Goal: Task Accomplishment & Management: Complete application form

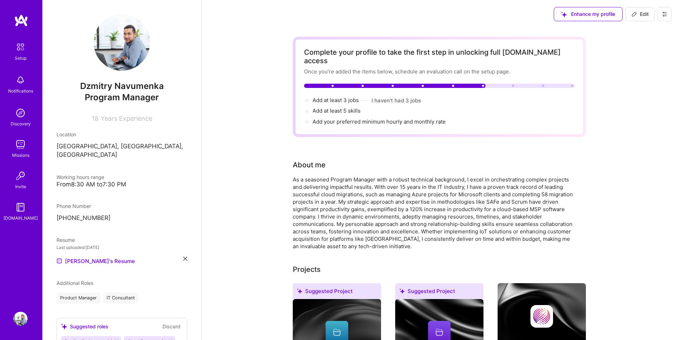
click at [22, 49] on img at bounding box center [20, 47] width 15 height 15
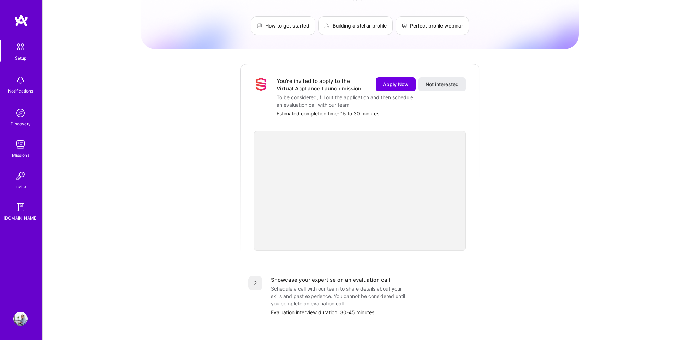
scroll to position [44, 0]
click at [20, 318] on img at bounding box center [20, 319] width 14 height 14
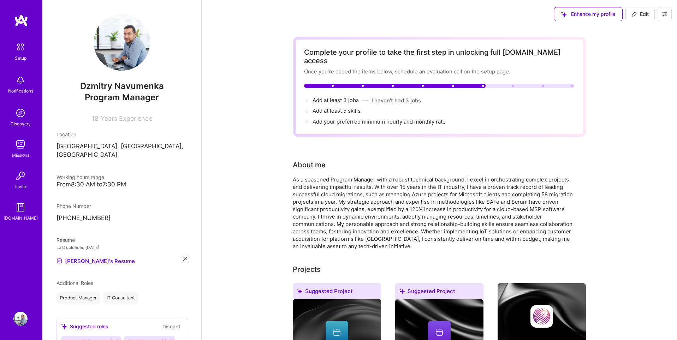
click at [21, 48] on img at bounding box center [20, 47] width 15 height 15
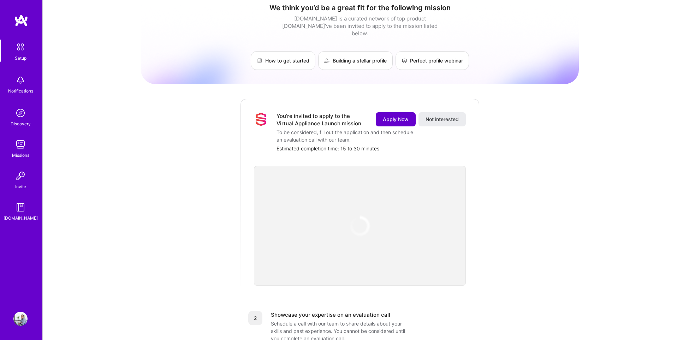
scroll to position [10, 0]
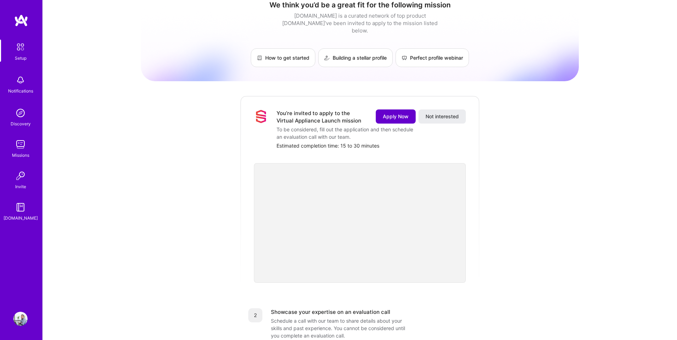
click at [394, 113] on button "Apply Now" at bounding box center [396, 116] width 40 height 14
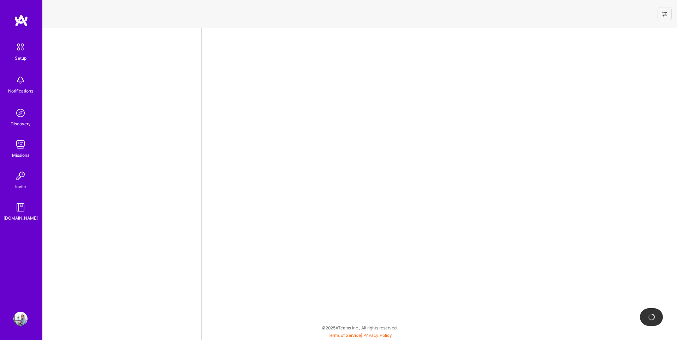
select select "PL"
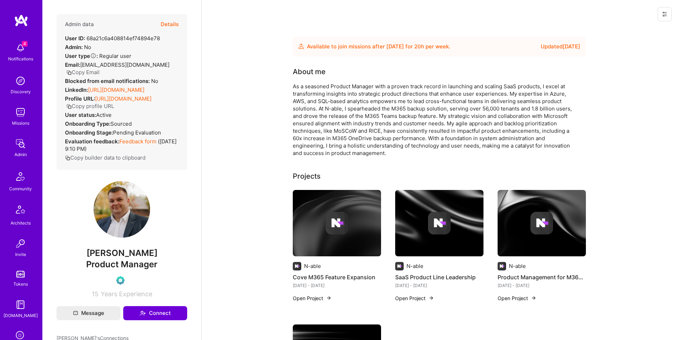
scroll to position [1, 0]
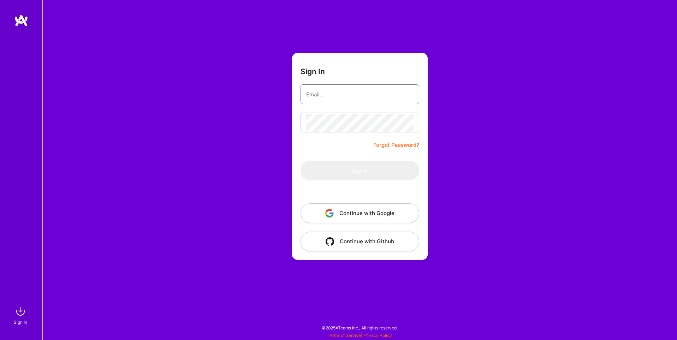
type input "[EMAIL_ADDRESS][DOMAIN_NAME]"
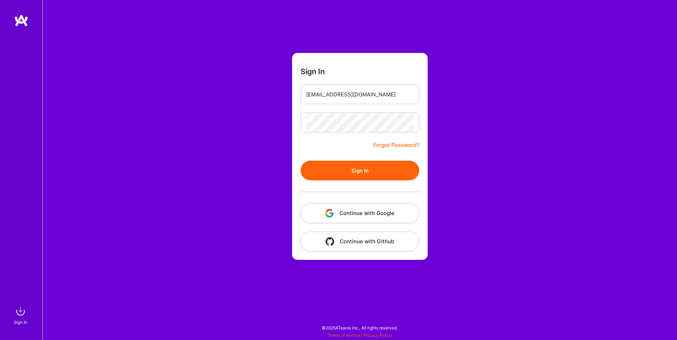
click at [366, 207] on button "Continue with Google" at bounding box center [359, 213] width 119 height 20
